Goal: Task Accomplishment & Management: Use online tool/utility

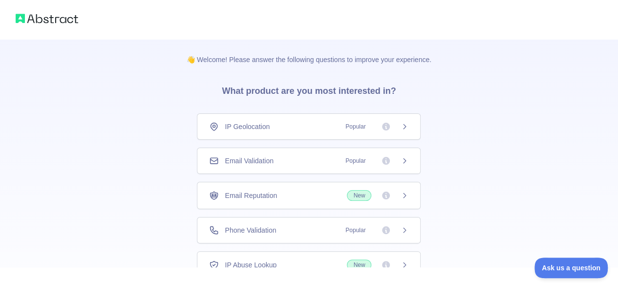
click at [304, 156] on div "Email Validation Popular" at bounding box center [308, 161] width 199 height 10
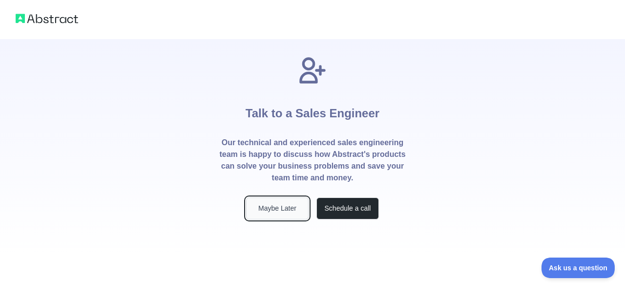
click at [259, 206] on button "Maybe Later" at bounding box center [277, 208] width 63 height 22
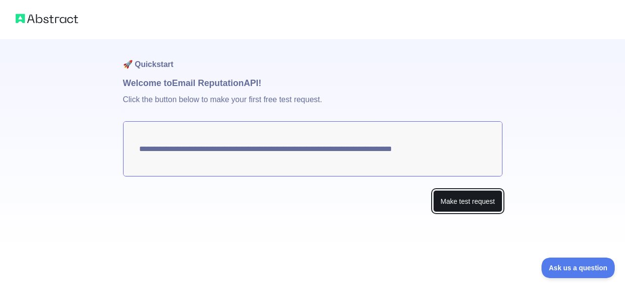
click at [465, 201] on button "Make test request" at bounding box center [467, 201] width 69 height 22
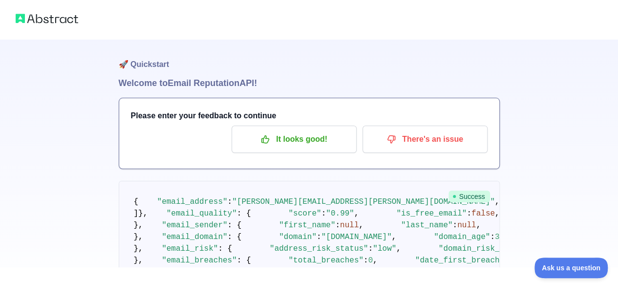
scroll to position [0, 0]
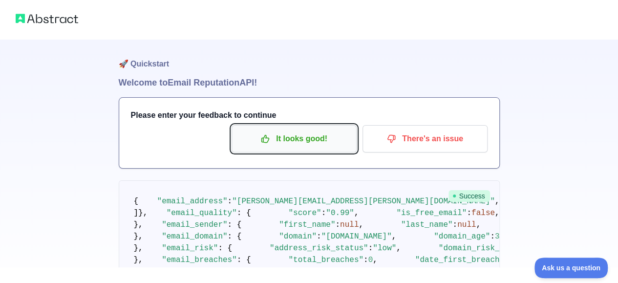
click at [296, 145] on p "It looks good!" at bounding box center [294, 138] width 110 height 17
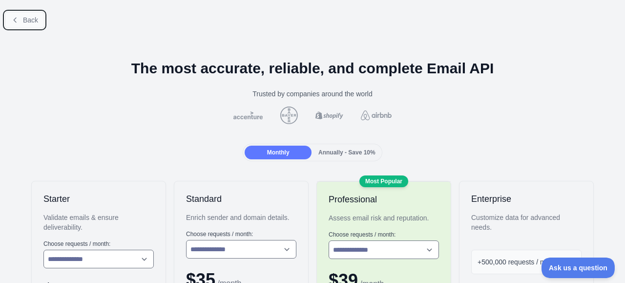
click at [24, 16] on span "Back" at bounding box center [30, 20] width 15 height 8
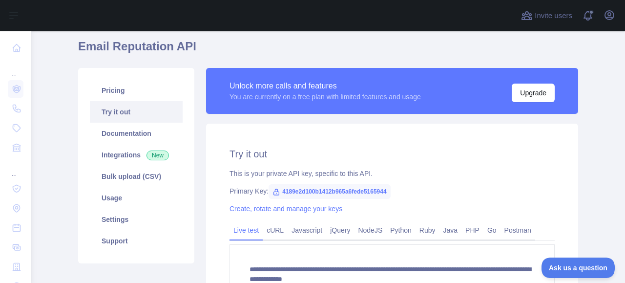
scroll to position [37, 0]
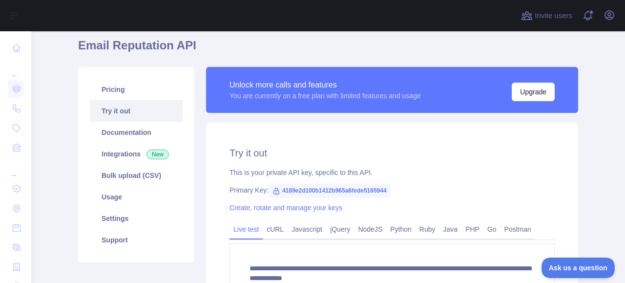
click at [306, 190] on span "4189e2d100b1412b965a6fede5165944" at bounding box center [330, 190] width 122 height 15
copy span "4189e2d100b1412b965a6fede5165944"
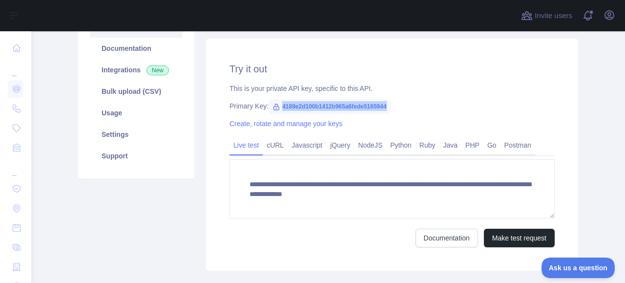
scroll to position [121, 0]
